Goal: Navigation & Orientation: Understand site structure

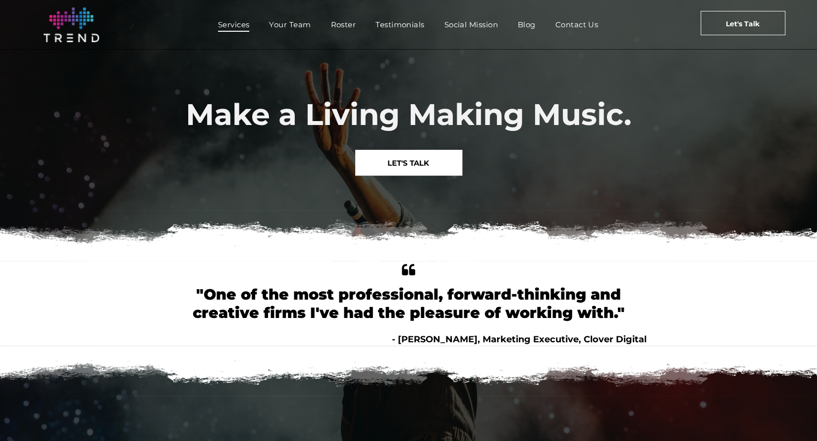
click at [234, 25] on span "Services" at bounding box center [234, 24] width 32 height 14
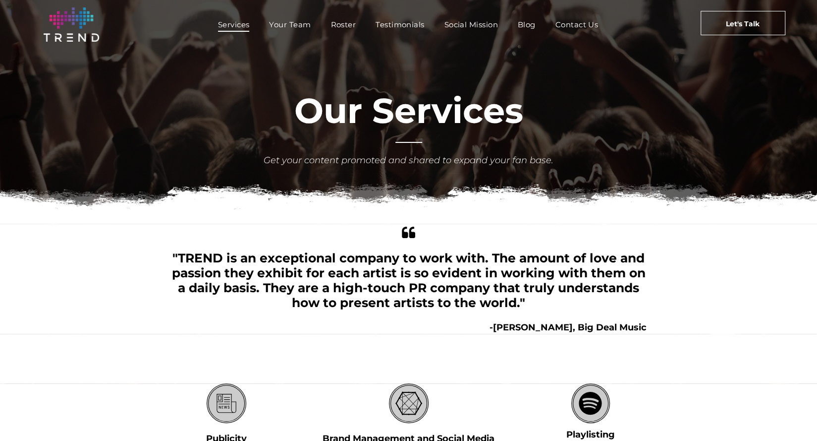
click at [296, 24] on span "Your Team" at bounding box center [290, 24] width 42 height 14
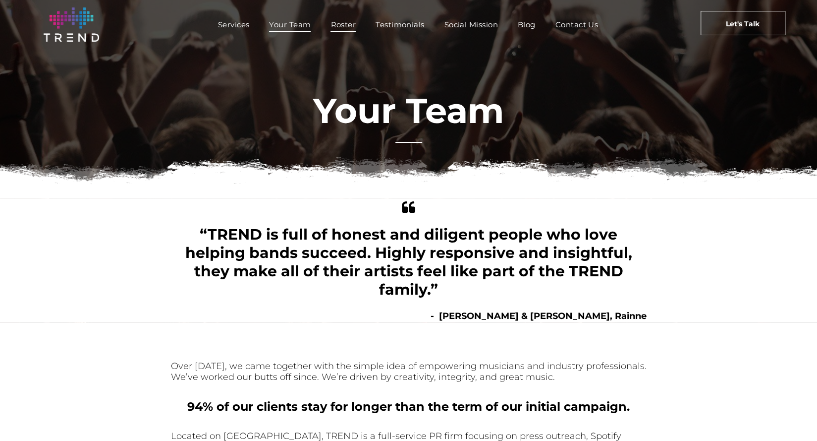
click at [346, 23] on span "Roster" at bounding box center [343, 24] width 25 height 14
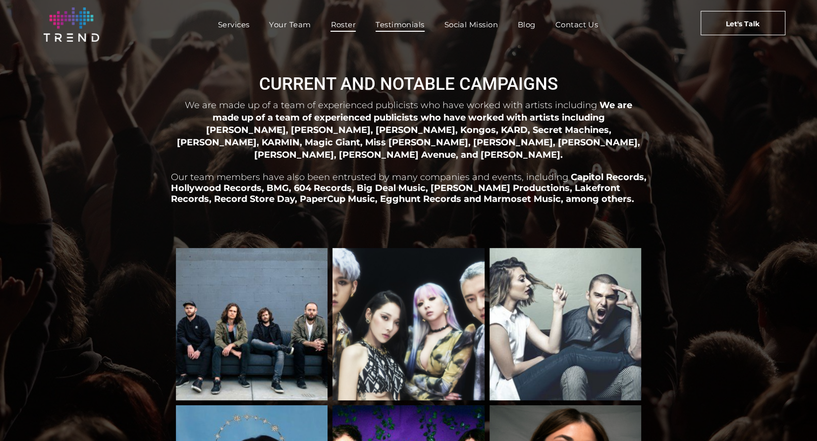
click at [403, 25] on span "Testimonials" at bounding box center [400, 24] width 49 height 14
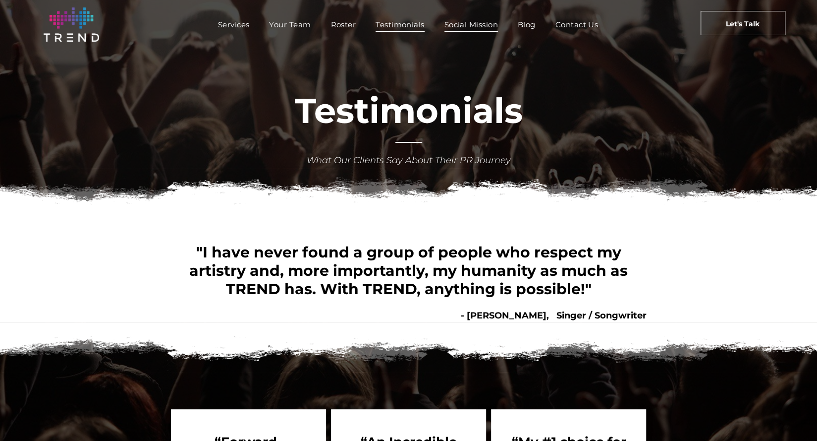
click at [466, 27] on span "Social Mission" at bounding box center [472, 24] width 54 height 14
